Goal: Information Seeking & Learning: Understand process/instructions

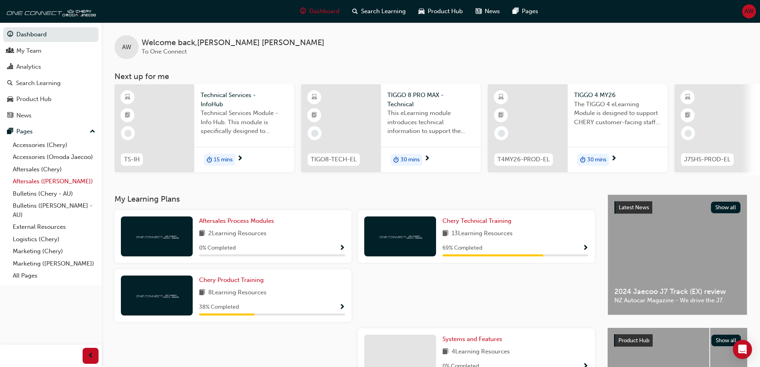
click at [47, 183] on link "Aftersales ([PERSON_NAME])" at bounding box center [54, 181] width 89 height 12
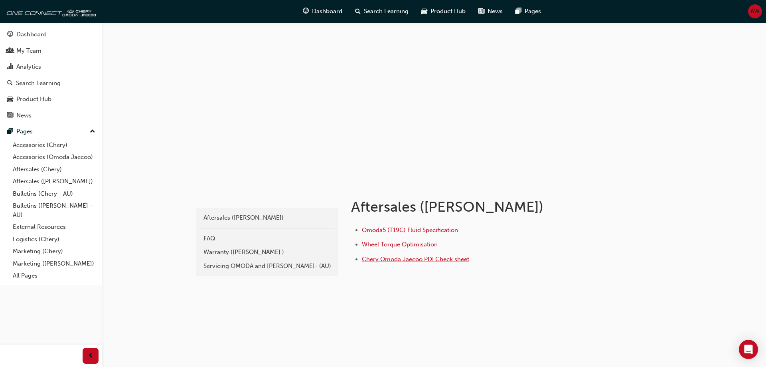
click at [405, 260] on span "Chery Omoda Jaecoo PDI Check sheet" at bounding box center [415, 258] width 107 height 7
click at [252, 267] on div "Servicing OMODA and [PERSON_NAME]- (AU)" at bounding box center [268, 265] width 128 height 9
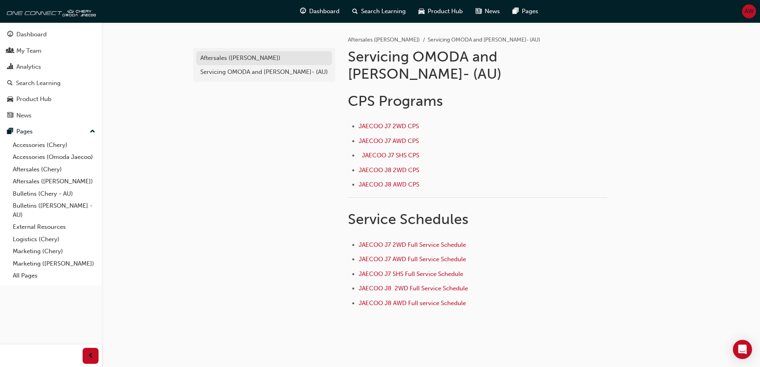
click at [221, 58] on div "Aftersales ([PERSON_NAME])" at bounding box center [264, 57] width 128 height 9
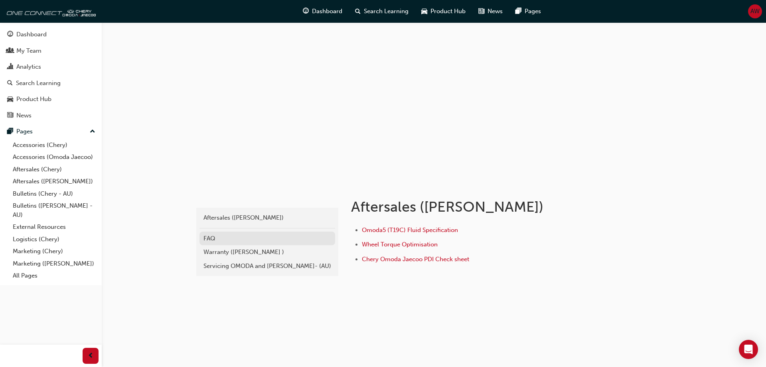
click at [219, 238] on div "FAQ" at bounding box center [268, 238] width 128 height 9
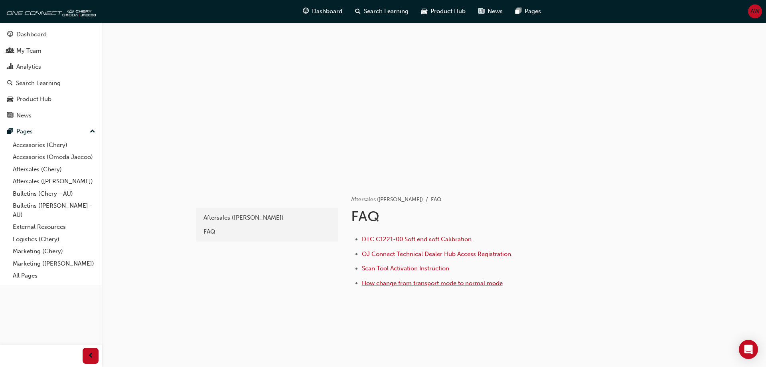
click at [428, 283] on span "How change from transport mode to normal mode" at bounding box center [432, 282] width 141 height 7
